Goal: Contribute content: Contribute content

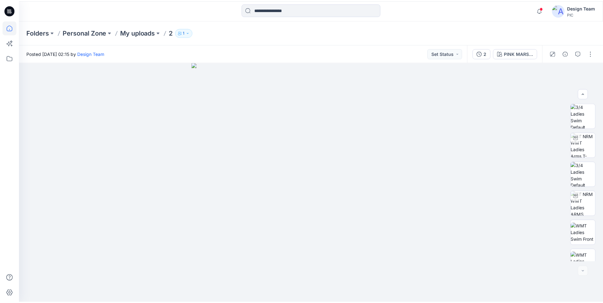
scroll to position [393, 0]
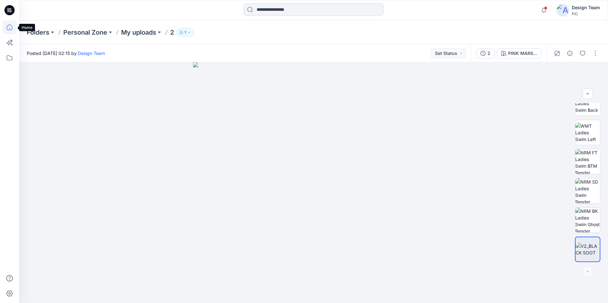
click at [10, 27] on icon at bounding box center [10, 27] width 14 height 14
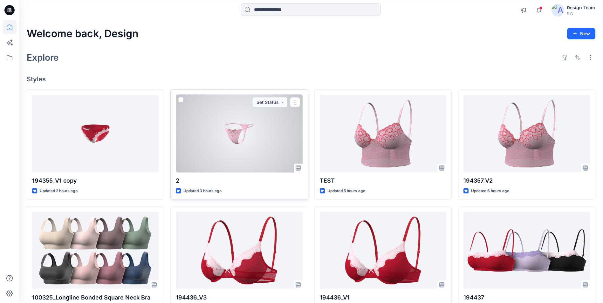
click at [253, 146] on div at bounding box center [239, 134] width 127 height 78
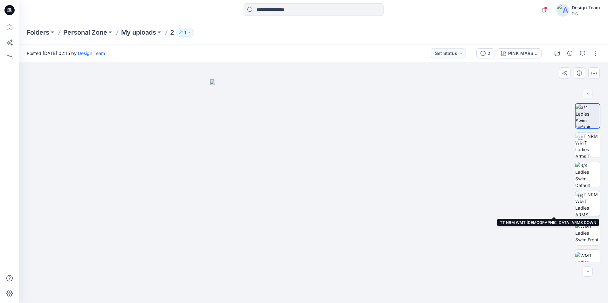
click at [590, 205] on img at bounding box center [587, 203] width 25 height 25
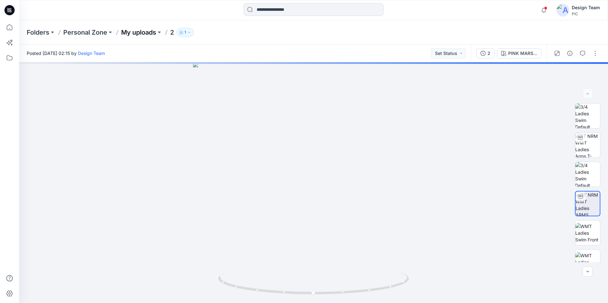
click at [139, 34] on p "My uploads" at bounding box center [138, 32] width 35 height 9
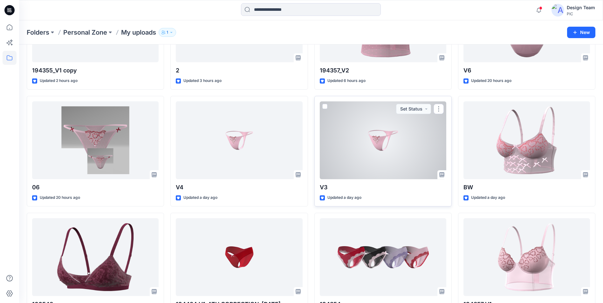
scroll to position [127, 0]
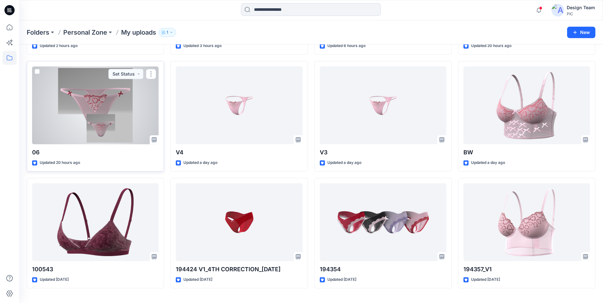
click at [132, 116] on div at bounding box center [95, 105] width 127 height 78
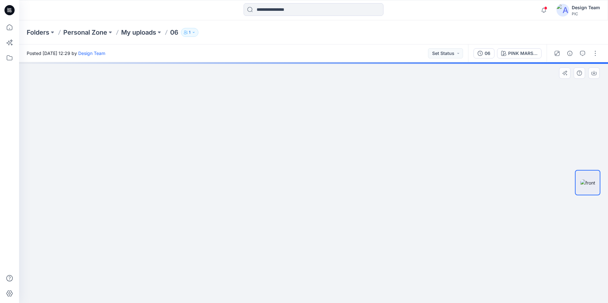
drag, startPoint x: 191, startPoint y: 126, endPoint x: 205, endPoint y: 176, distance: 52.1
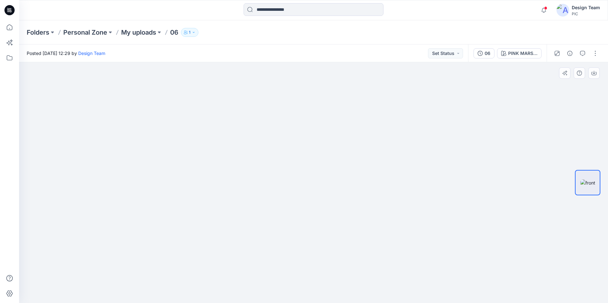
drag, startPoint x: 153, startPoint y: 159, endPoint x: 273, endPoint y: 82, distance: 142.5
click at [13, 26] on icon at bounding box center [10, 27] width 14 height 14
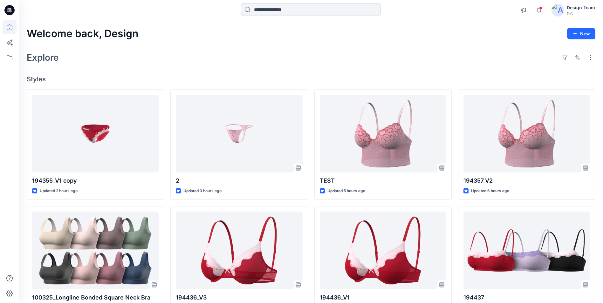
click at [402, 44] on div "Welcome back, Design New Explore Styles 194355_V1 copy Updated 2 hours ago 1003…" at bounding box center [311, 242] width 584 height 444
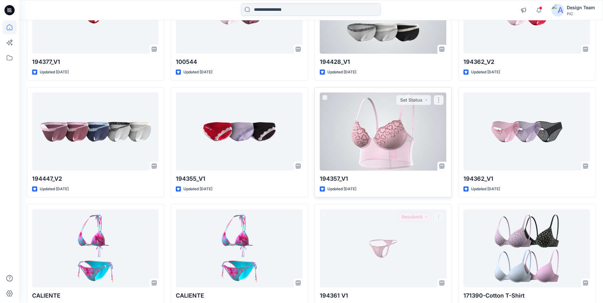
scroll to position [1629, 0]
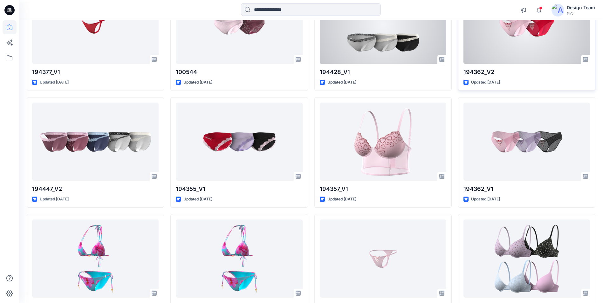
click at [524, 73] on p "194362_V2" at bounding box center [526, 72] width 127 height 9
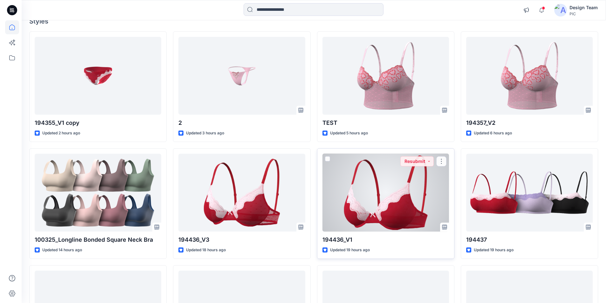
scroll to position [0, 0]
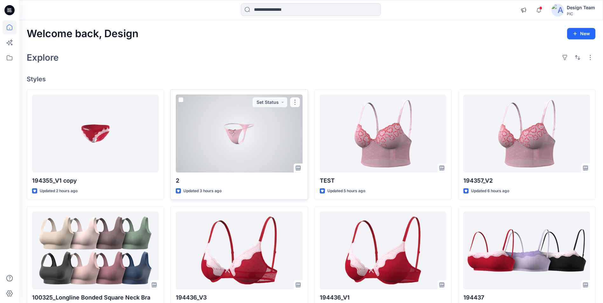
click at [289, 134] on div at bounding box center [239, 134] width 127 height 78
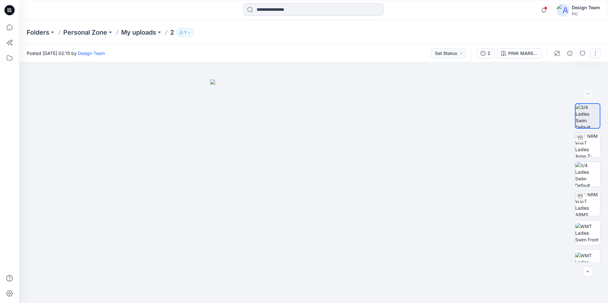
click at [594, 55] on button "button" at bounding box center [595, 53] width 10 height 10
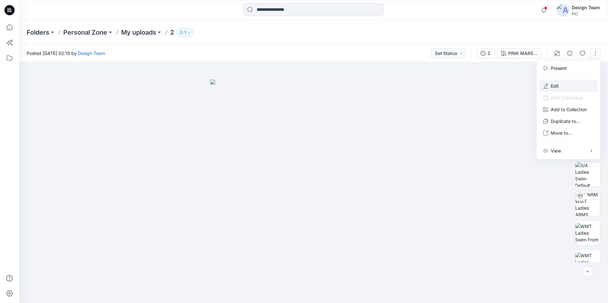
click at [562, 85] on button "Edit" at bounding box center [568, 86] width 58 height 12
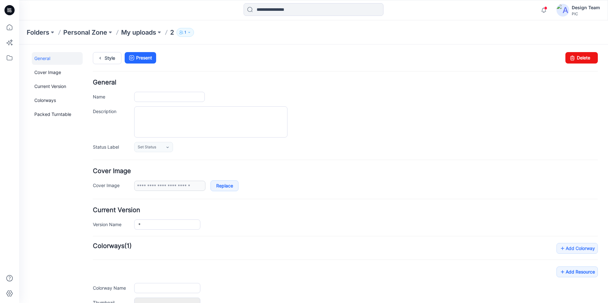
type input "*"
type input "**********"
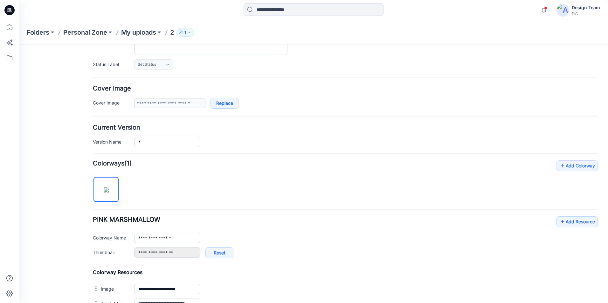
scroll to position [127, 0]
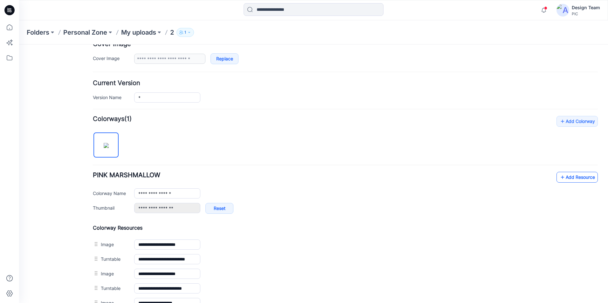
click at [573, 175] on link "Add Resource" at bounding box center [576, 177] width 41 height 11
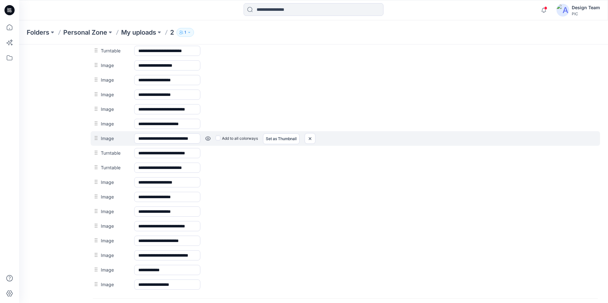
scroll to position [299, 0]
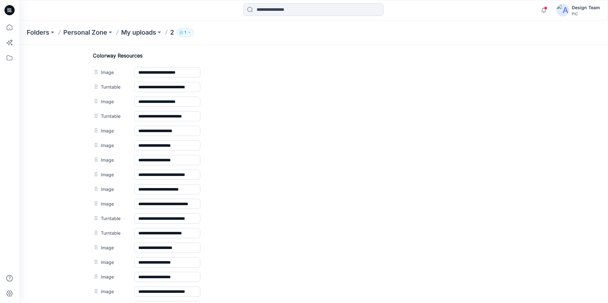
click at [173, 30] on p "2" at bounding box center [172, 32] width 4 height 9
click at [155, 33] on p "My uploads" at bounding box center [138, 32] width 35 height 9
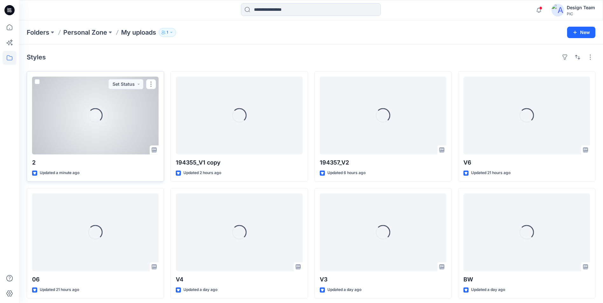
click at [122, 118] on div "Loading..." at bounding box center [95, 116] width 127 height 78
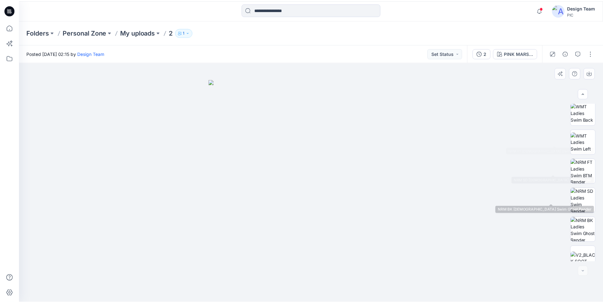
scroll to position [422, 0]
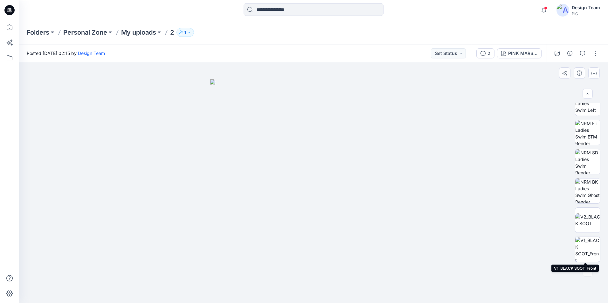
click at [587, 251] on img at bounding box center [587, 249] width 25 height 25
click at [589, 216] on img at bounding box center [587, 220] width 25 height 13
click at [583, 245] on img at bounding box center [587, 249] width 25 height 25
click at [581, 222] on img at bounding box center [587, 220] width 25 height 13
click at [582, 243] on img at bounding box center [587, 249] width 25 height 25
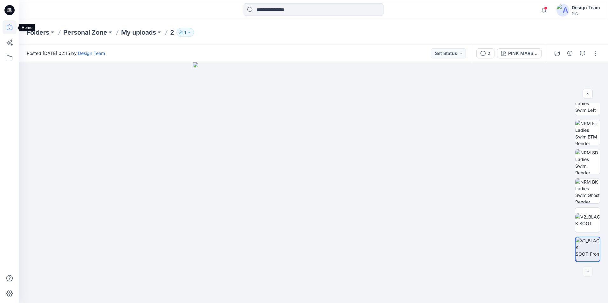
click at [5, 27] on icon at bounding box center [10, 27] width 14 height 14
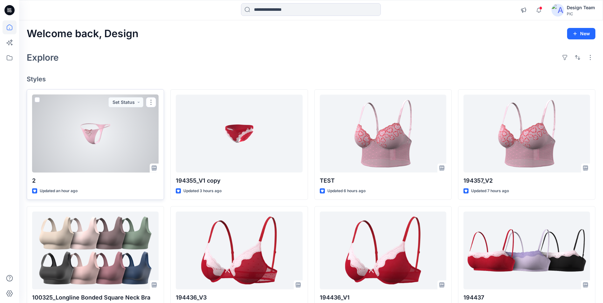
scroll to position [32, 0]
